Goal: Task Accomplishment & Management: Manage account settings

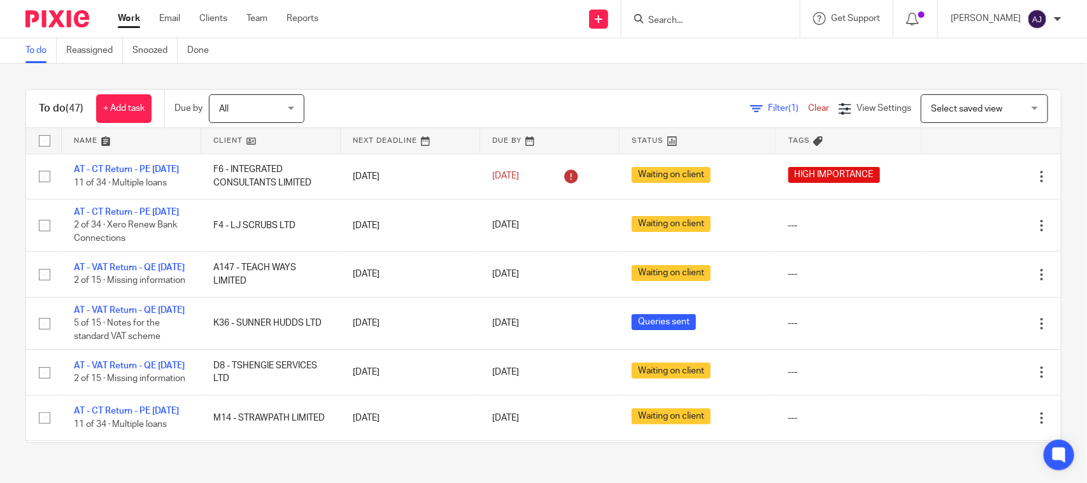
click at [484, 88] on div "To do (47) + Add task Due by All All [DATE] [DATE] This week Next week This mon…" at bounding box center [543, 266] width 1087 height 404
click at [641, 58] on div "To do Reassigned Snoozed Done" at bounding box center [543, 50] width 1087 height 25
click at [533, 66] on div "To do (47) + Add task Due by All All Today Tomorrow This week Next week This mo…" at bounding box center [543, 266] width 1087 height 404
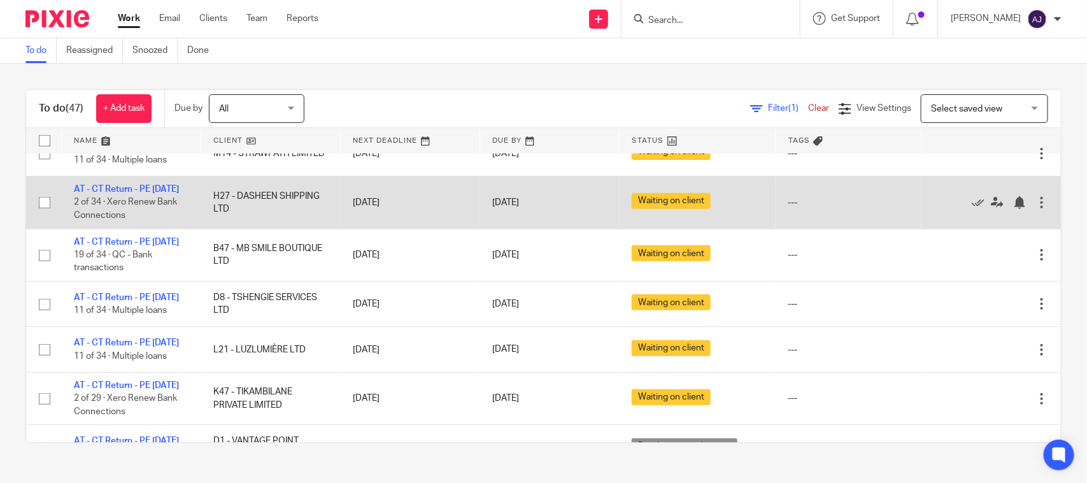
scroll to position [239, 0]
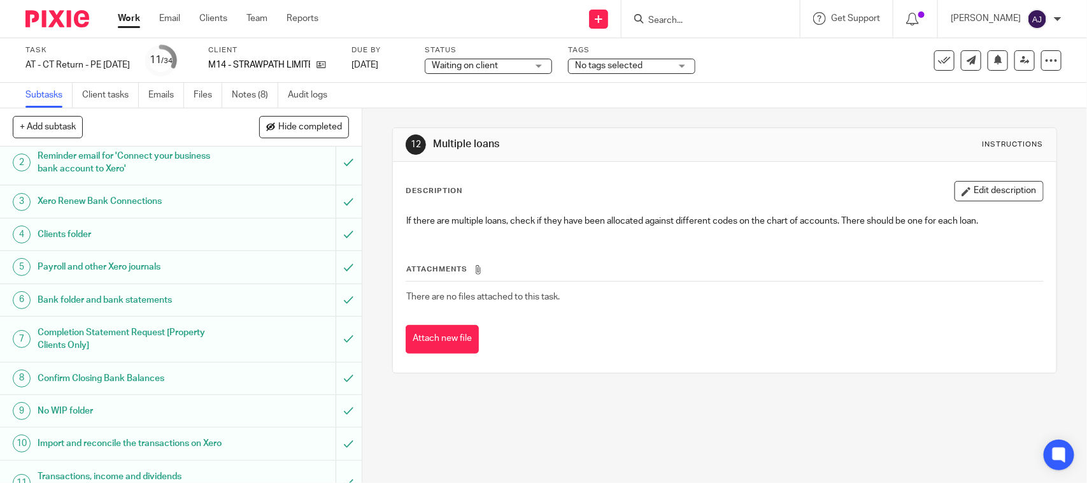
scroll to position [159, 0]
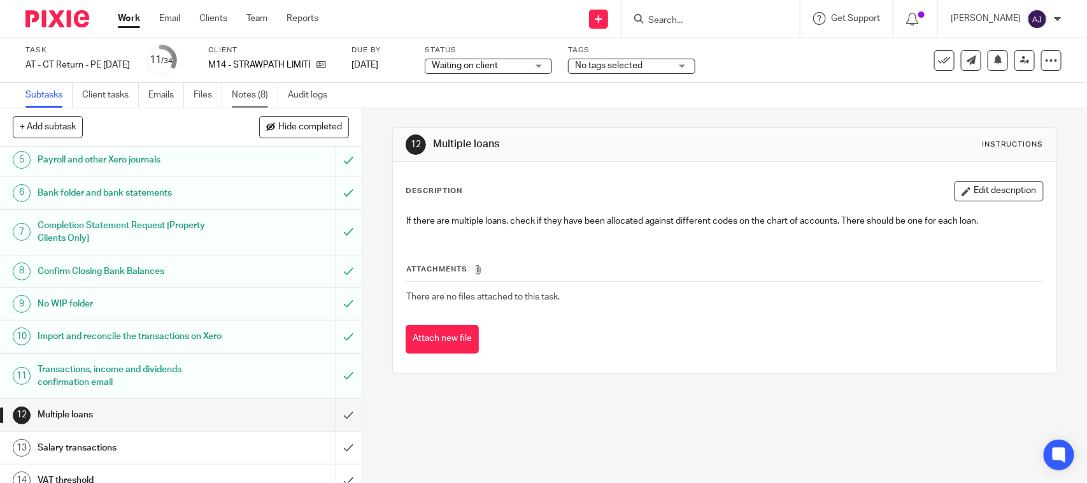
click at [260, 99] on link "Notes (8)" at bounding box center [255, 95] width 46 height 25
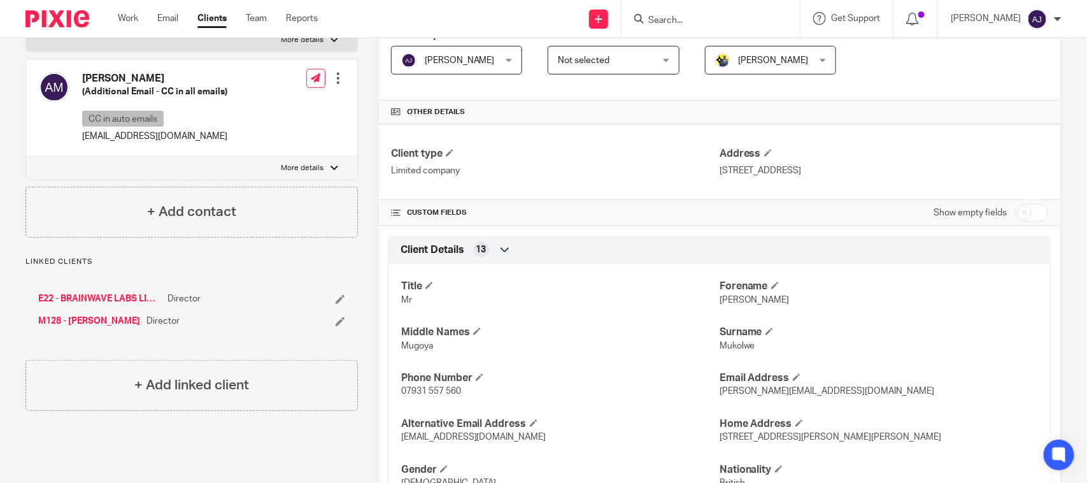
scroll to position [239, 0]
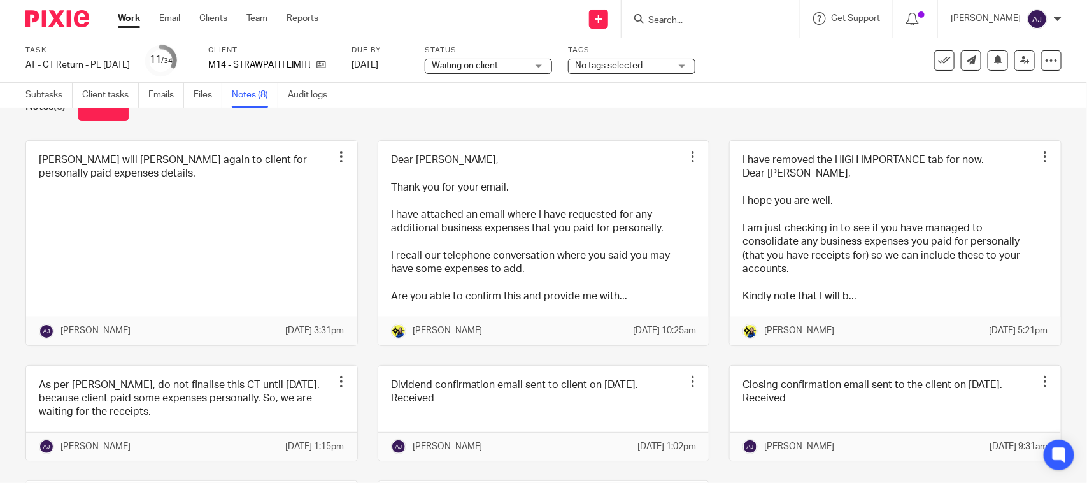
scroll to position [80, 0]
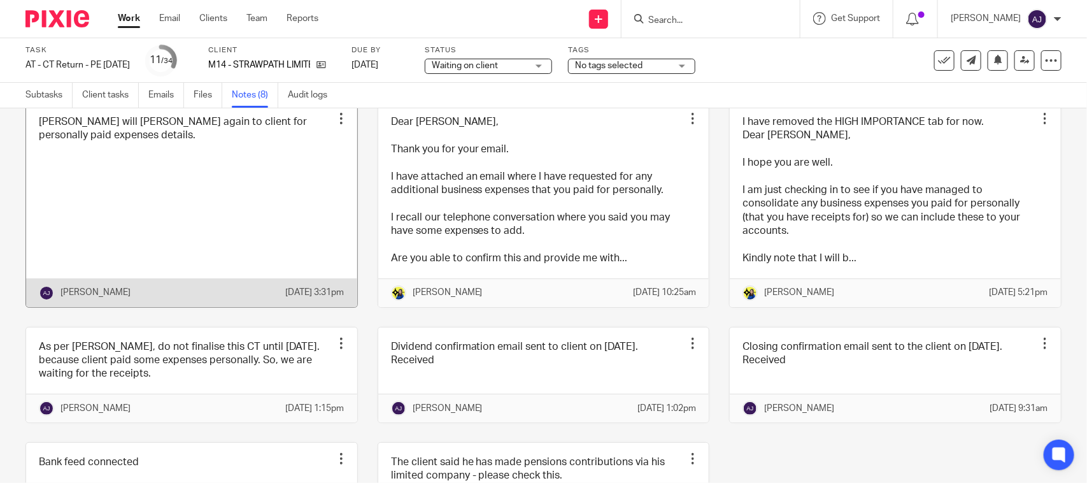
click at [275, 220] on link at bounding box center [191, 204] width 331 height 204
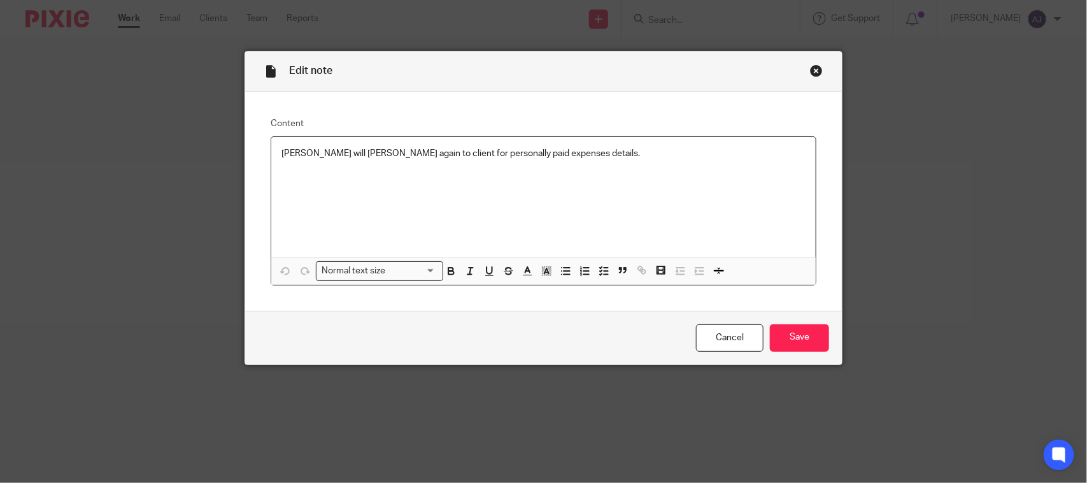
click at [583, 157] on p "[PERSON_NAME] will [PERSON_NAME] again to client for personally paid expenses d…" at bounding box center [543, 153] width 524 height 13
click at [794, 329] on input "Save" at bounding box center [799, 337] width 59 height 27
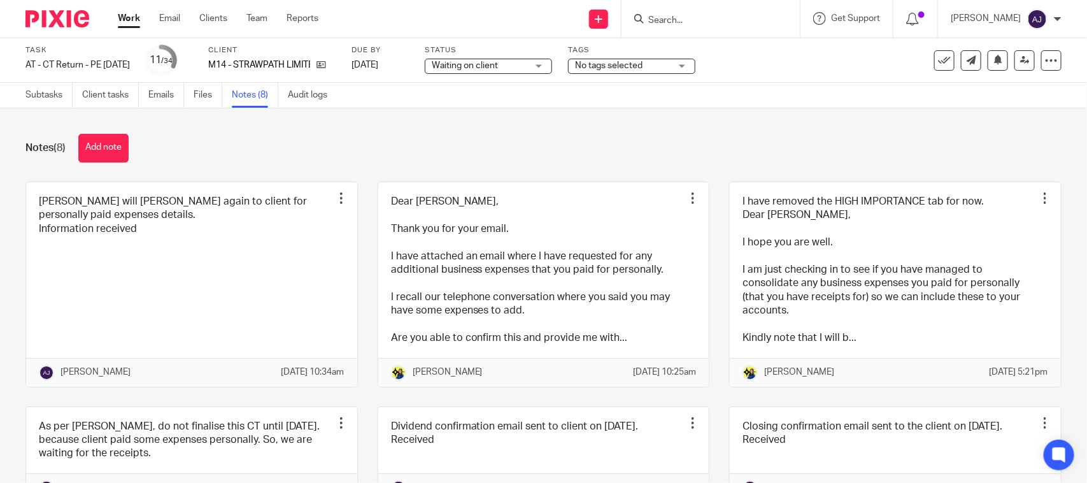
click at [424, 146] on div "Notes (8) Add note" at bounding box center [543, 148] width 1036 height 29
click at [397, 155] on div "Notes (8) Add note" at bounding box center [543, 148] width 1036 height 29
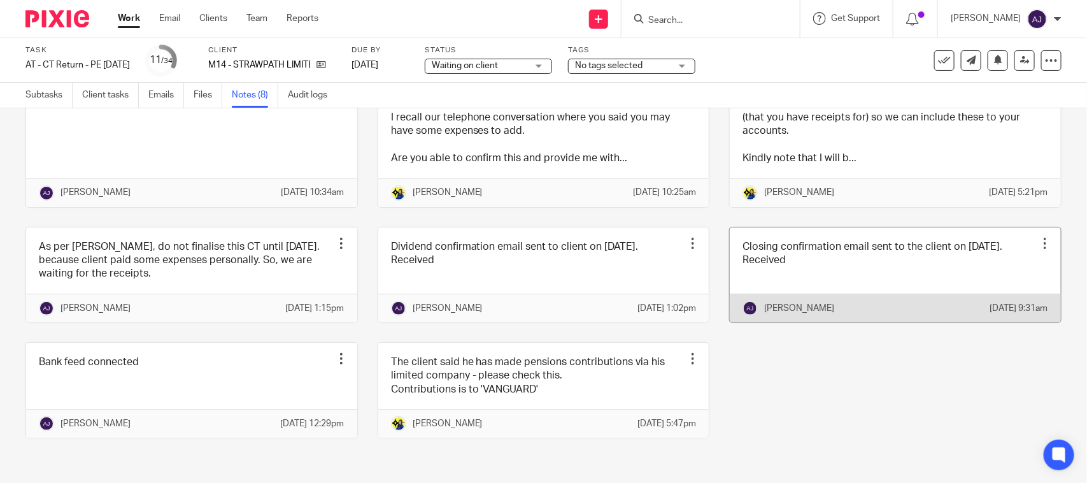
scroll to position [221, 0]
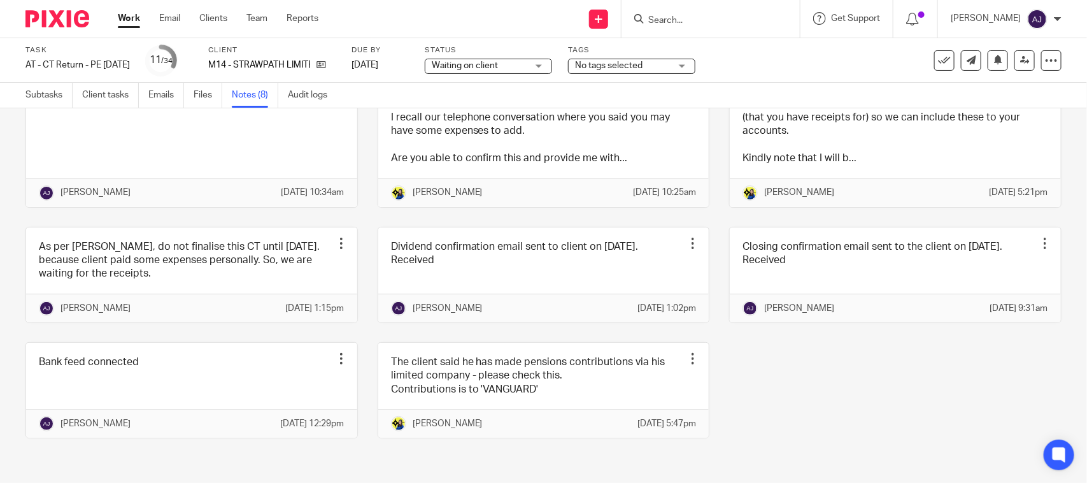
click at [806, 363] on div "[PERSON_NAME] will [PERSON_NAME] again to client for personally paid expenses d…" at bounding box center [533, 229] width 1055 height 455
click at [893, 380] on div "[PERSON_NAME] will [PERSON_NAME] again to client for personally paid expenses d…" at bounding box center [533, 229] width 1055 height 455
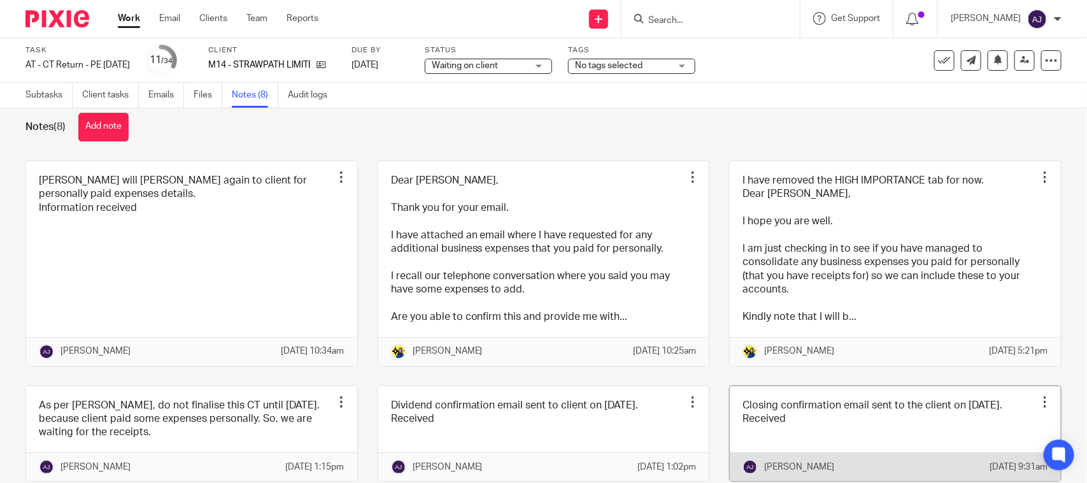
scroll to position [0, 0]
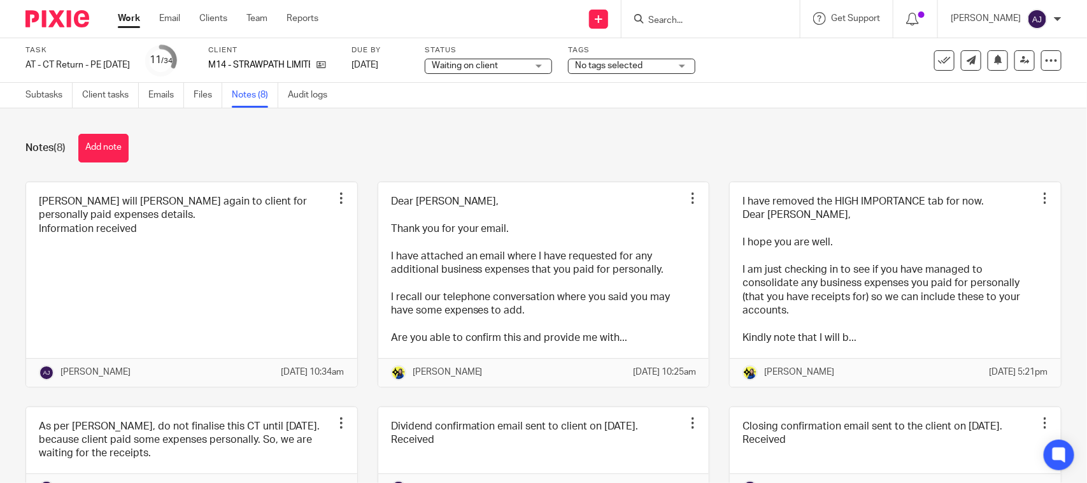
click at [646, 139] on div "Notes (8) Add note" at bounding box center [543, 148] width 1036 height 29
click at [347, 140] on div "Notes (8) Add note" at bounding box center [543, 148] width 1036 height 29
click at [514, 139] on div "Notes (8) Add note" at bounding box center [543, 148] width 1036 height 29
click at [565, 119] on div "Notes (8) Add note [PERSON_NAME] will [PERSON_NAME] again to client for persona…" at bounding box center [543, 295] width 1087 height 374
click at [587, 134] on div "Notes (8) Add note" at bounding box center [543, 148] width 1036 height 29
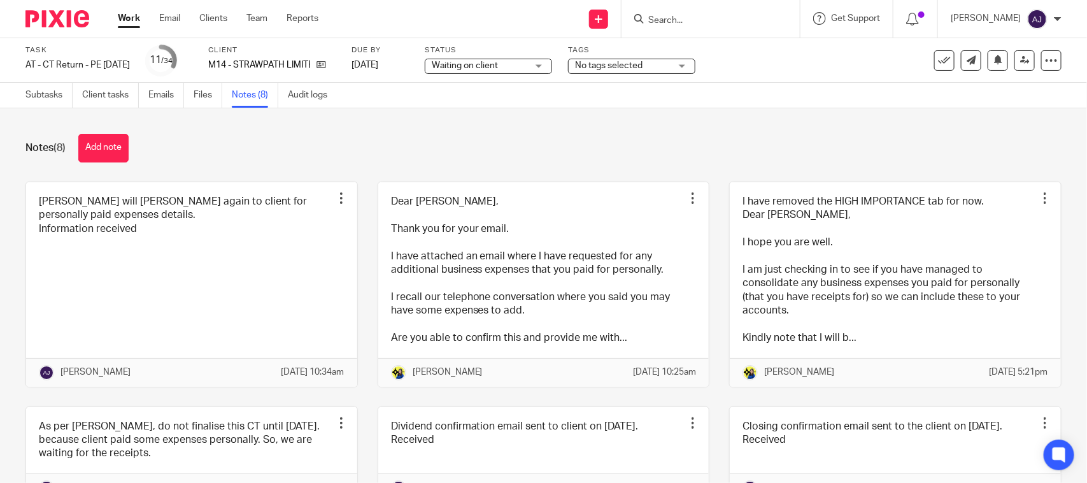
click at [418, 116] on div "Notes (8) Add note [PERSON_NAME] will [PERSON_NAME] again to client for persona…" at bounding box center [543, 295] width 1087 height 374
click at [466, 97] on div "Subtasks Client tasks Emails Files Notes (8) Audit logs" at bounding box center [543, 95] width 1087 height 25
click at [589, 162] on div "Notes (8) Add note [PERSON_NAME] will [PERSON_NAME] again to client for persona…" at bounding box center [543, 295] width 1087 height 374
click at [458, 123] on div "Notes (8) Add note [PERSON_NAME] will [PERSON_NAME] again to client for persona…" at bounding box center [543, 295] width 1087 height 374
click at [775, 141] on div "Notes (8) Add note" at bounding box center [543, 148] width 1036 height 29
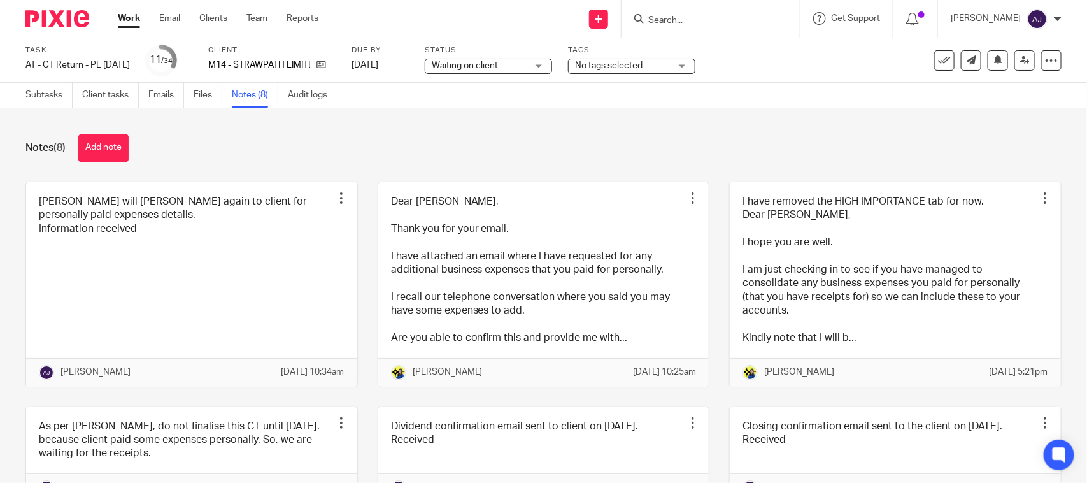
click at [532, 164] on div "Notes (8) Add note [PERSON_NAME] will [PERSON_NAME] again to client for persona…" at bounding box center [543, 295] width 1087 height 374
click at [607, 142] on div "Notes (8) Add note" at bounding box center [543, 148] width 1036 height 29
click at [596, 128] on div "Notes (8) Add note [PERSON_NAME] will [PERSON_NAME] again to client for persona…" at bounding box center [543, 295] width 1087 height 374
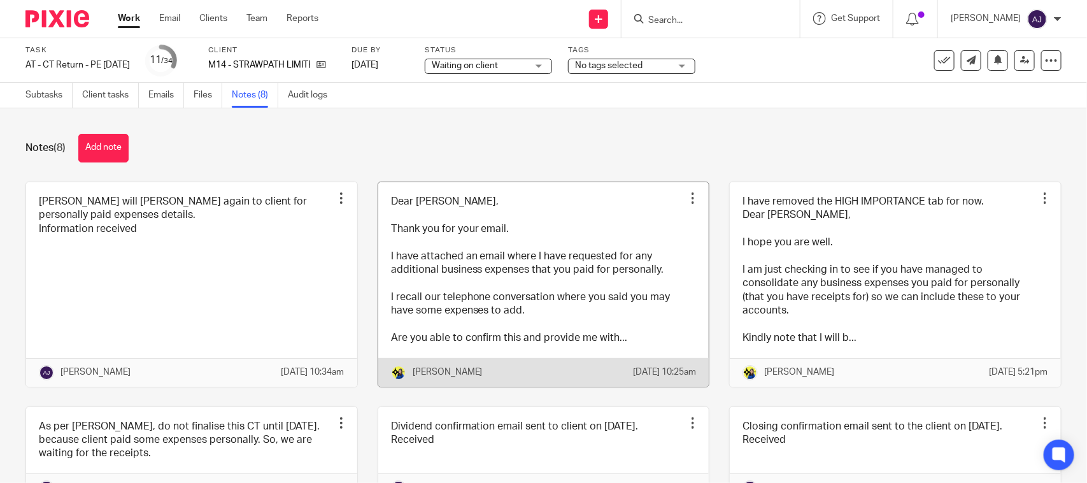
click at [596, 125] on div "Notes (8) Add note [PERSON_NAME] will [PERSON_NAME] again to client for persona…" at bounding box center [543, 295] width 1087 height 374
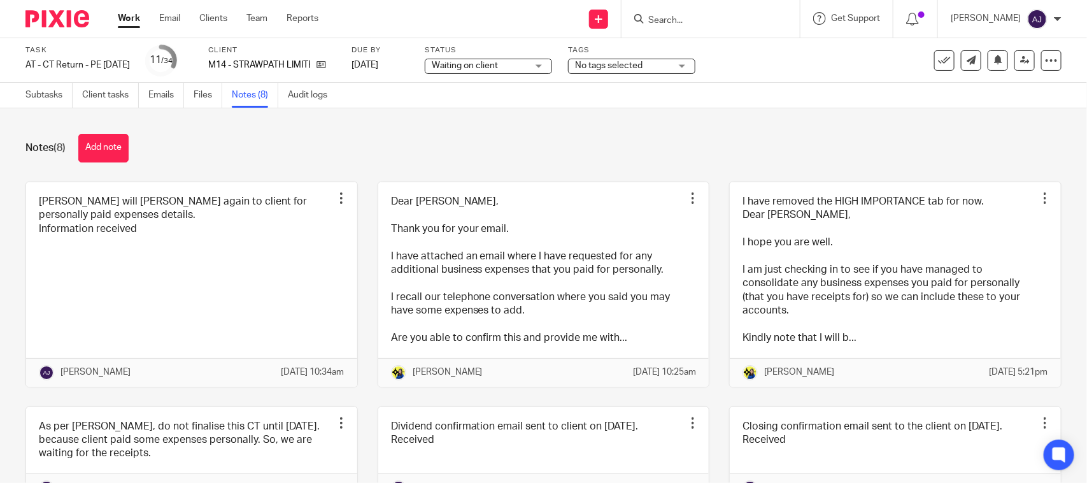
click at [522, 147] on div "Notes (8) Add note" at bounding box center [543, 148] width 1036 height 29
